Goal: Information Seeking & Learning: Learn about a topic

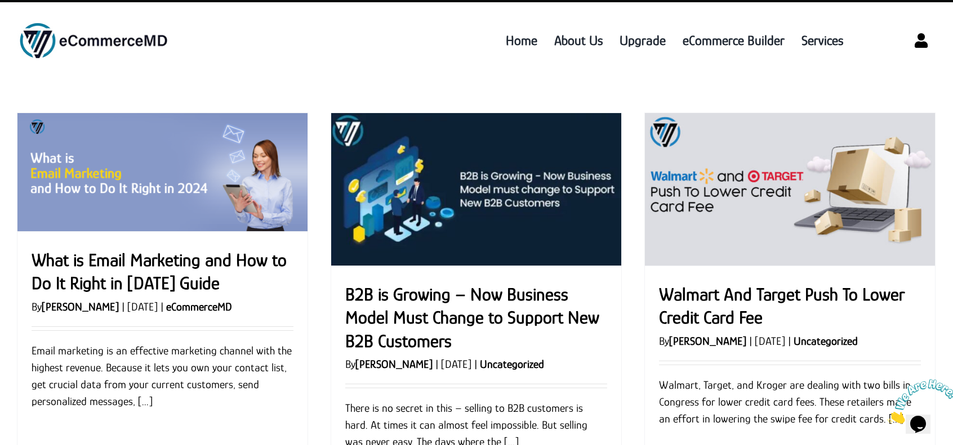
click at [109, 278] on link "What is Email Marketing and How to Do It Right in [DATE] Guide" at bounding box center [159, 272] width 255 height 44
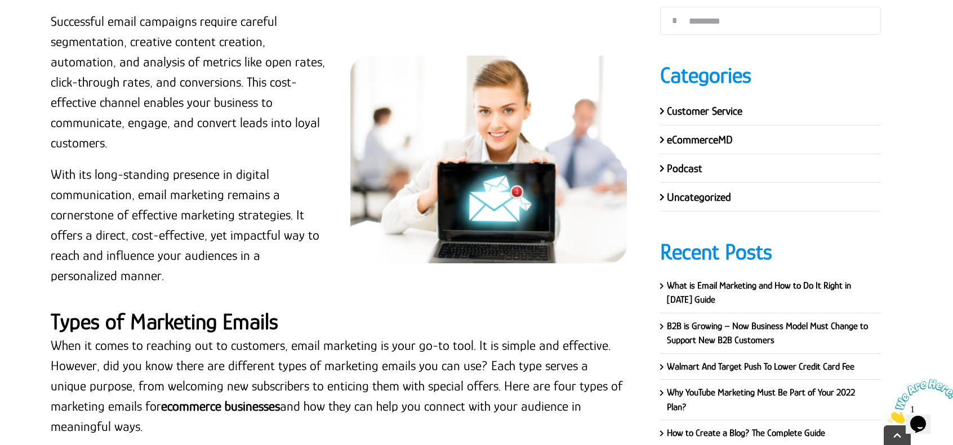
scroll to position [1239, 0]
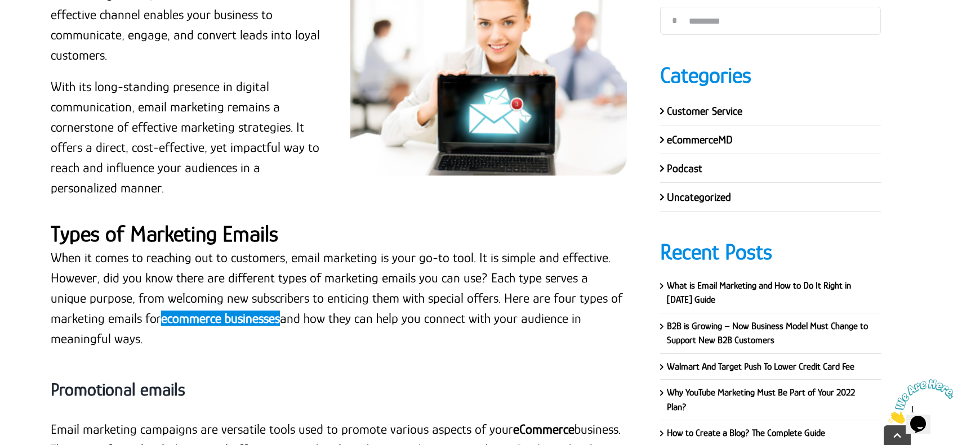
click at [189, 316] on link "ecommerce businesses" at bounding box center [220, 318] width 119 height 15
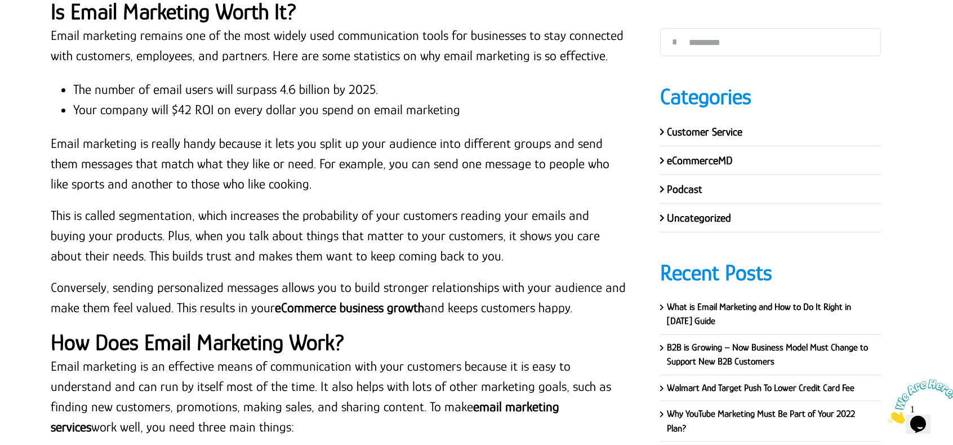
scroll to position [3153, 0]
